Goal: Information Seeking & Learning: Learn about a topic

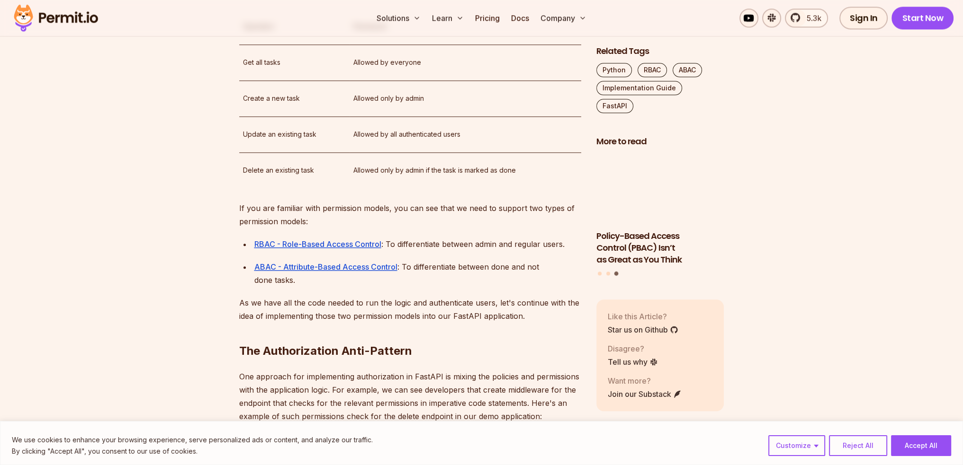
scroll to position [1309, 0]
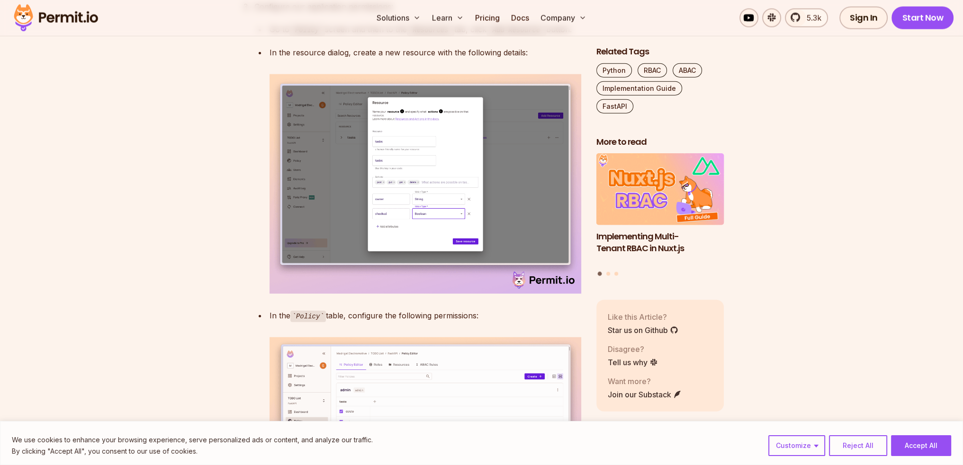
scroll to position [2984, 0]
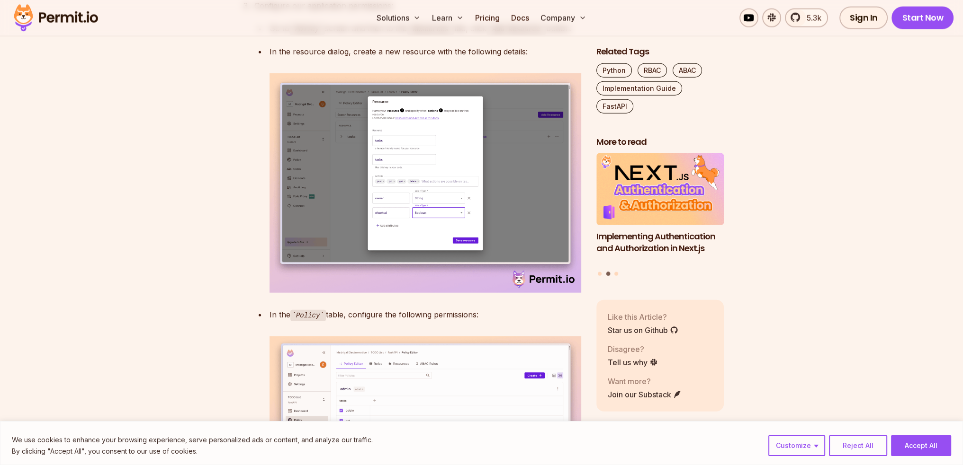
click at [279, 293] on img at bounding box center [425, 183] width 312 height 220
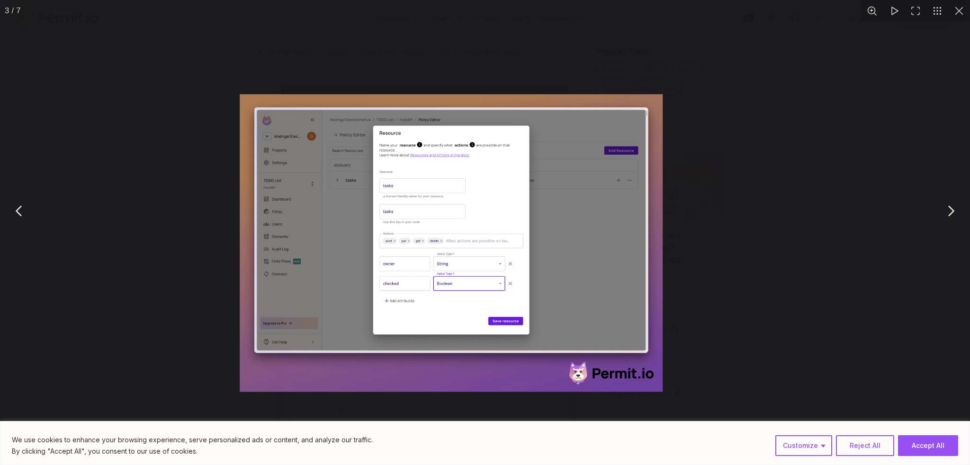
click at [279, 342] on img "You can close this modal content with the ESC key" at bounding box center [451, 243] width 423 height 298
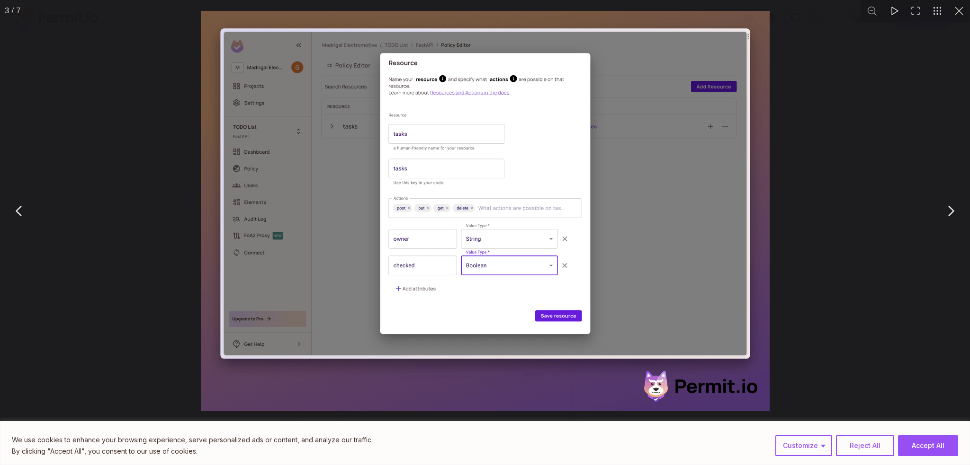
click at [664, 297] on img "You can close this modal content with the ESC key" at bounding box center [485, 211] width 569 height 401
click at [790, 285] on div "You can close this modal content with the ESC key" at bounding box center [485, 211] width 970 height 422
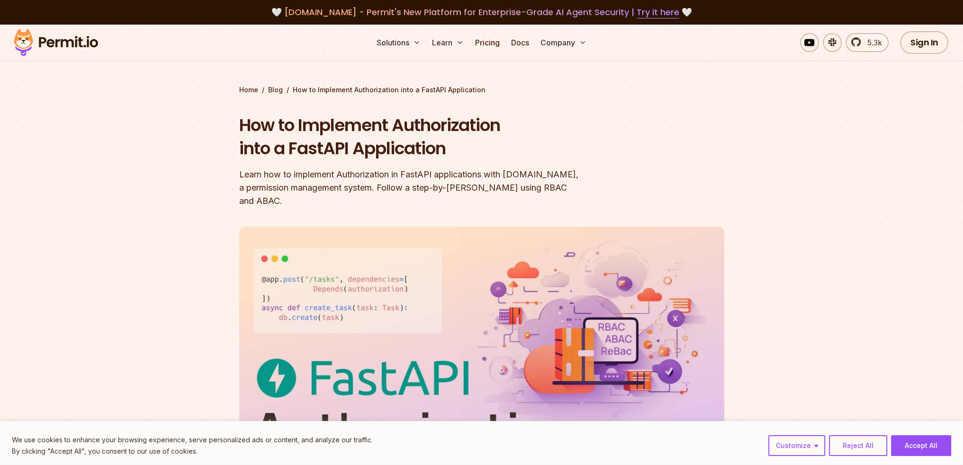
click at [85, 46] on img at bounding box center [55, 43] width 93 height 32
click at [765, 244] on div at bounding box center [481, 394] width 963 height 357
click at [271, 146] on h1 "How to Implement Authorization into a FastAPI Application" at bounding box center [421, 137] width 364 height 47
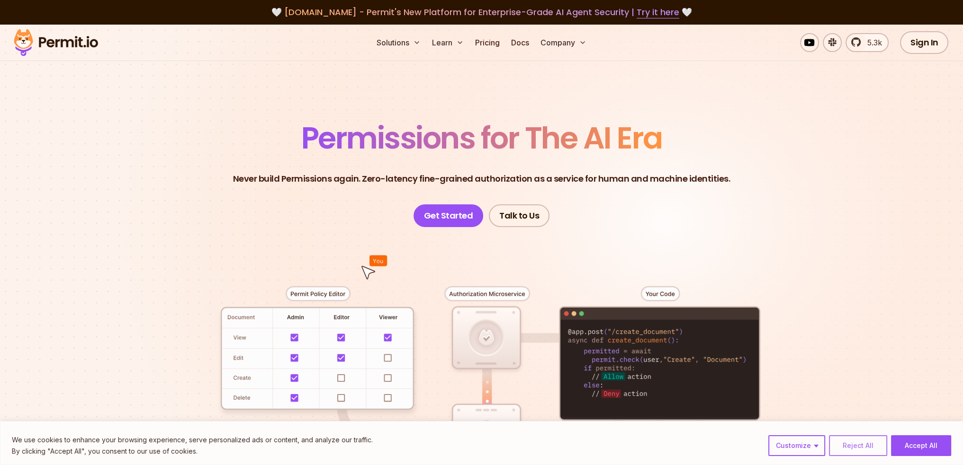
click at [850, 448] on button "Reject All" at bounding box center [858, 446] width 58 height 21
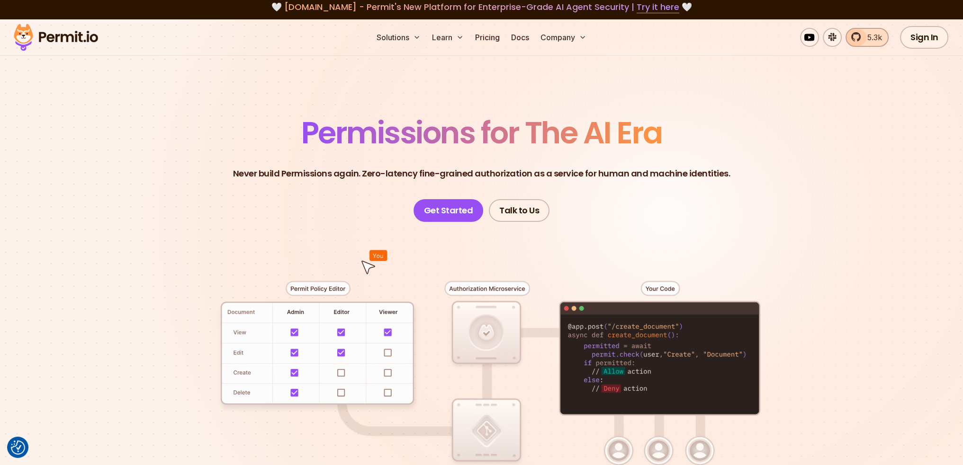
scroll to position [8, 0]
